Goal: Transaction & Acquisition: Purchase product/service

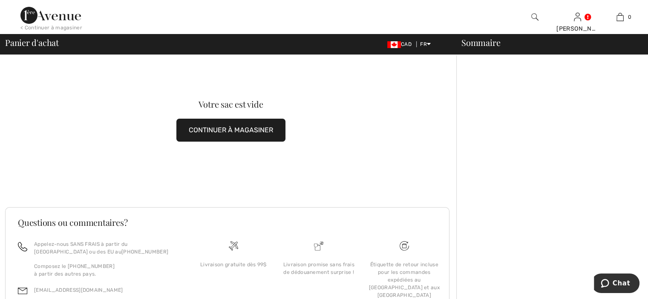
click at [201, 131] on button "CONTINUER À MAGASINER" at bounding box center [230, 130] width 109 height 23
click at [234, 130] on button "CONTINUER À MAGASINER" at bounding box center [230, 130] width 109 height 23
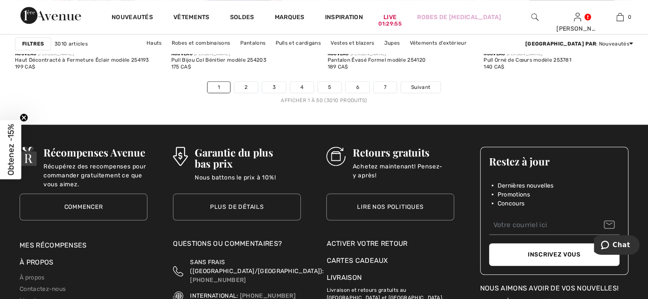
scroll to position [4065, 0]
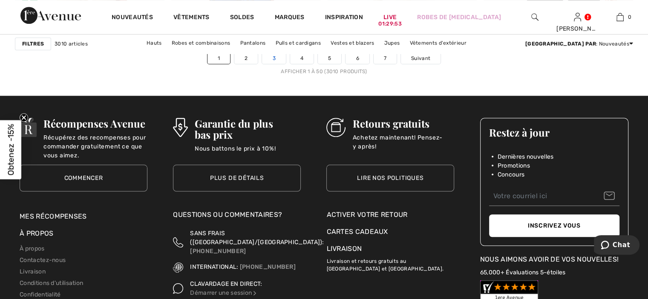
click at [276, 57] on link "3" at bounding box center [273, 58] width 23 height 11
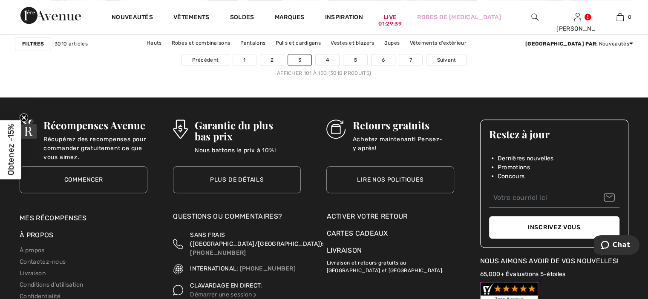
scroll to position [3977, 0]
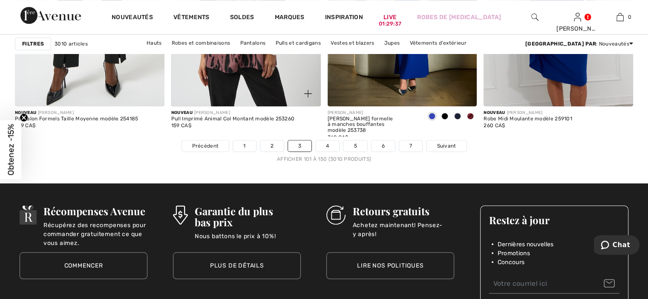
drag, startPoint x: 327, startPoint y: 143, endPoint x: 316, endPoint y: 135, distance: 13.4
click at [327, 143] on link "4" at bounding box center [326, 145] width 23 height 11
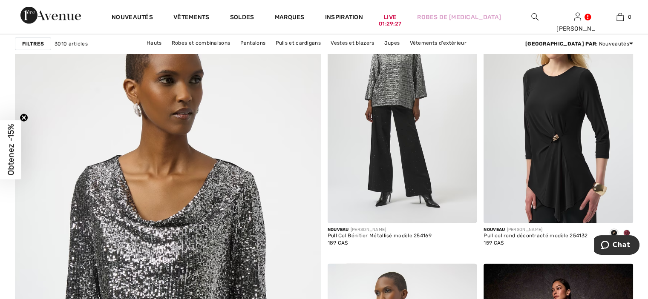
scroll to position [2183, 0]
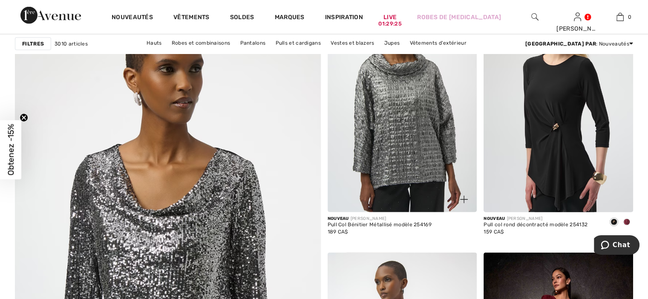
click at [395, 130] on img at bounding box center [401, 101] width 149 height 224
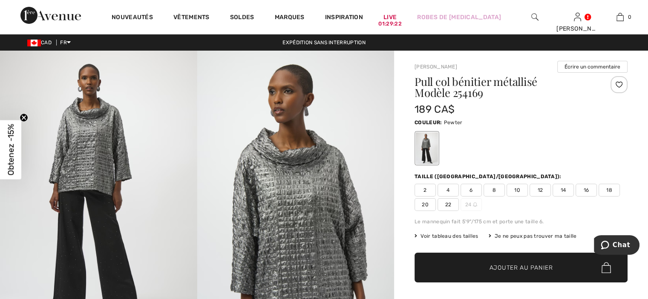
click at [450, 203] on span "22" at bounding box center [447, 204] width 21 height 13
click at [501, 264] on span "Ajouter au panier" at bounding box center [520, 268] width 63 height 9
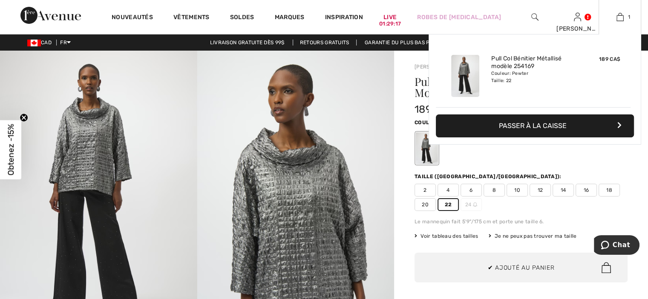
click at [560, 124] on button "Passer à la caisse" at bounding box center [535, 126] width 198 height 23
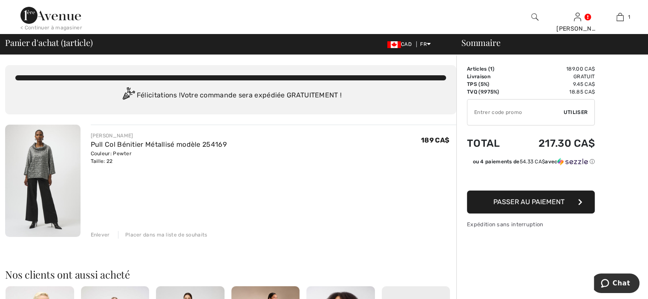
click at [526, 202] on span "Passer au paiement" at bounding box center [528, 202] width 71 height 8
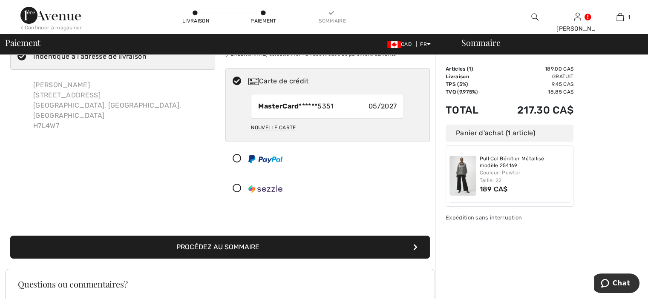
scroll to position [37, 0]
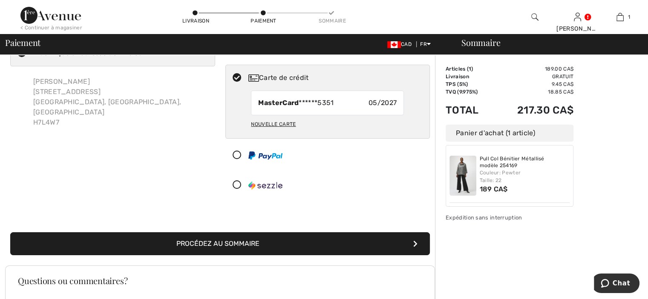
click at [318, 239] on button "Procédez au sommaire" at bounding box center [219, 243] width 419 height 23
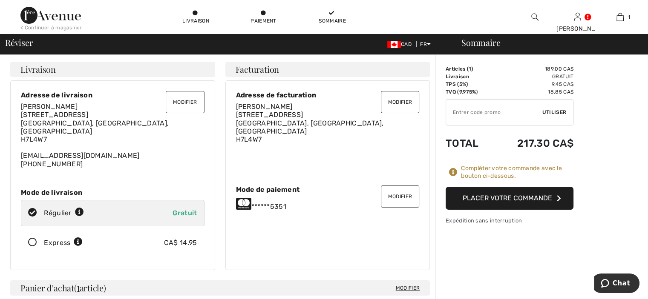
click at [512, 200] on button "Placer votre commande" at bounding box center [509, 198] width 128 height 23
